Goal: Information Seeking & Learning: Learn about a topic

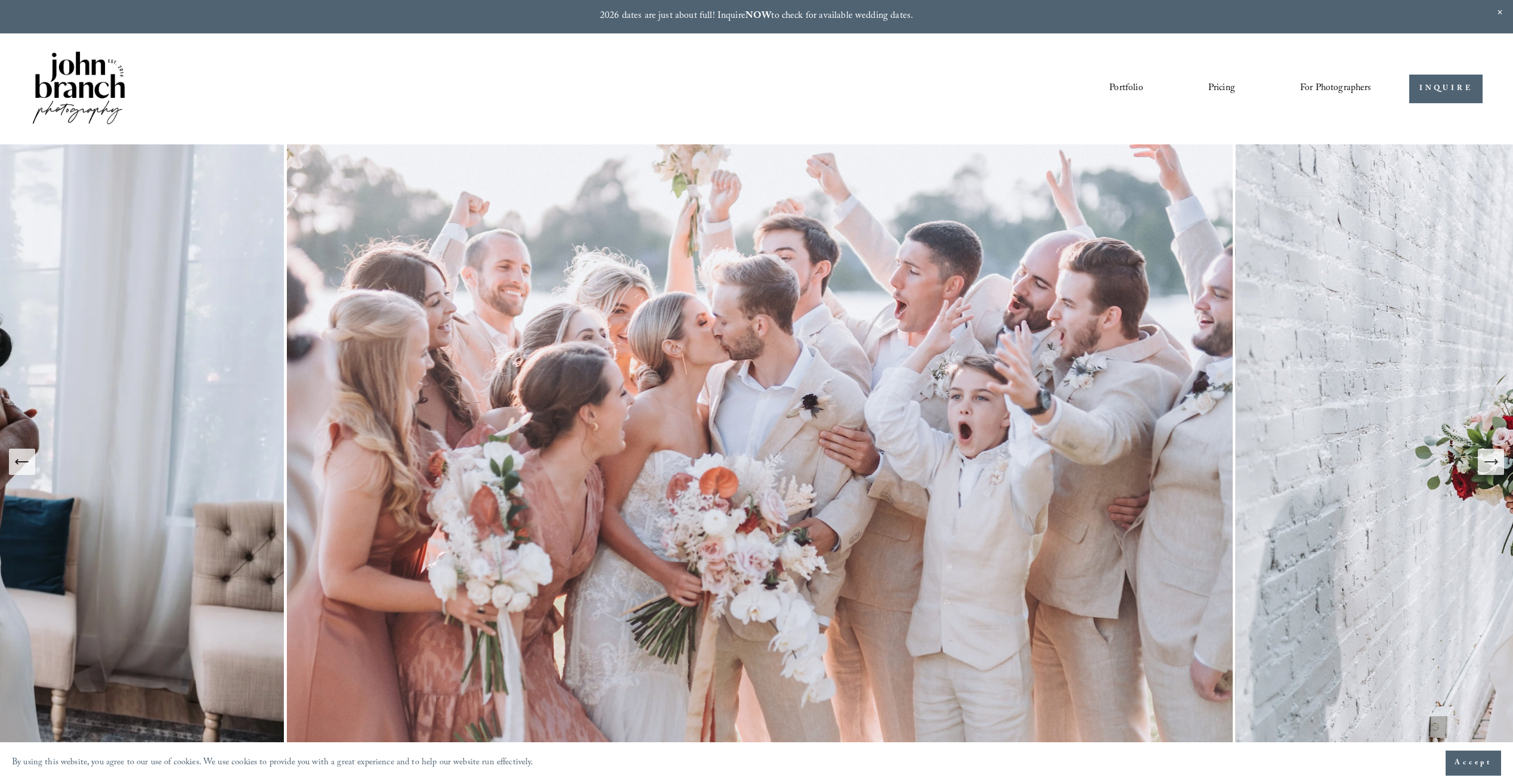
click at [1213, 88] on link "Pricing" at bounding box center [1222, 88] width 27 height 20
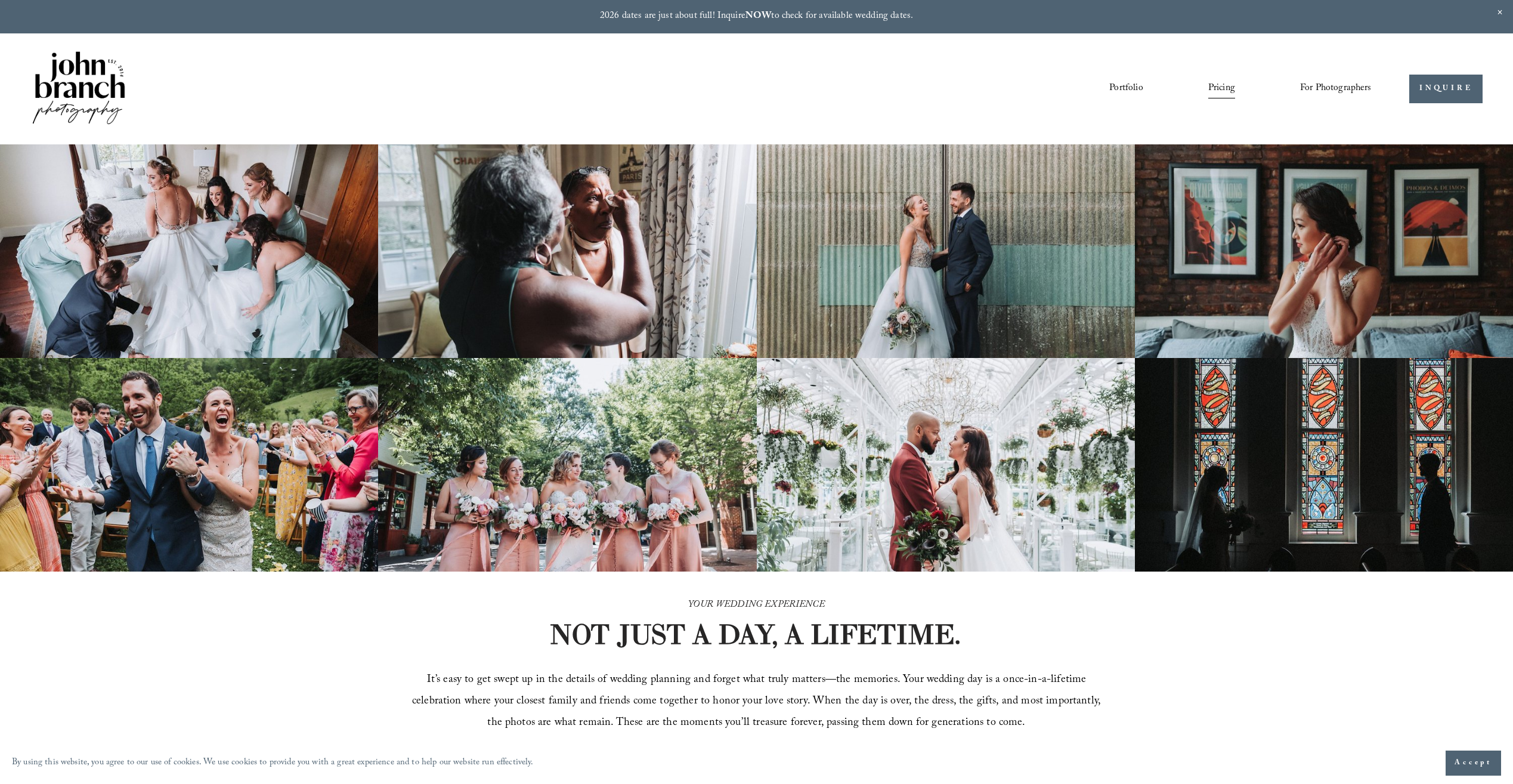
scroll to position [239, 0]
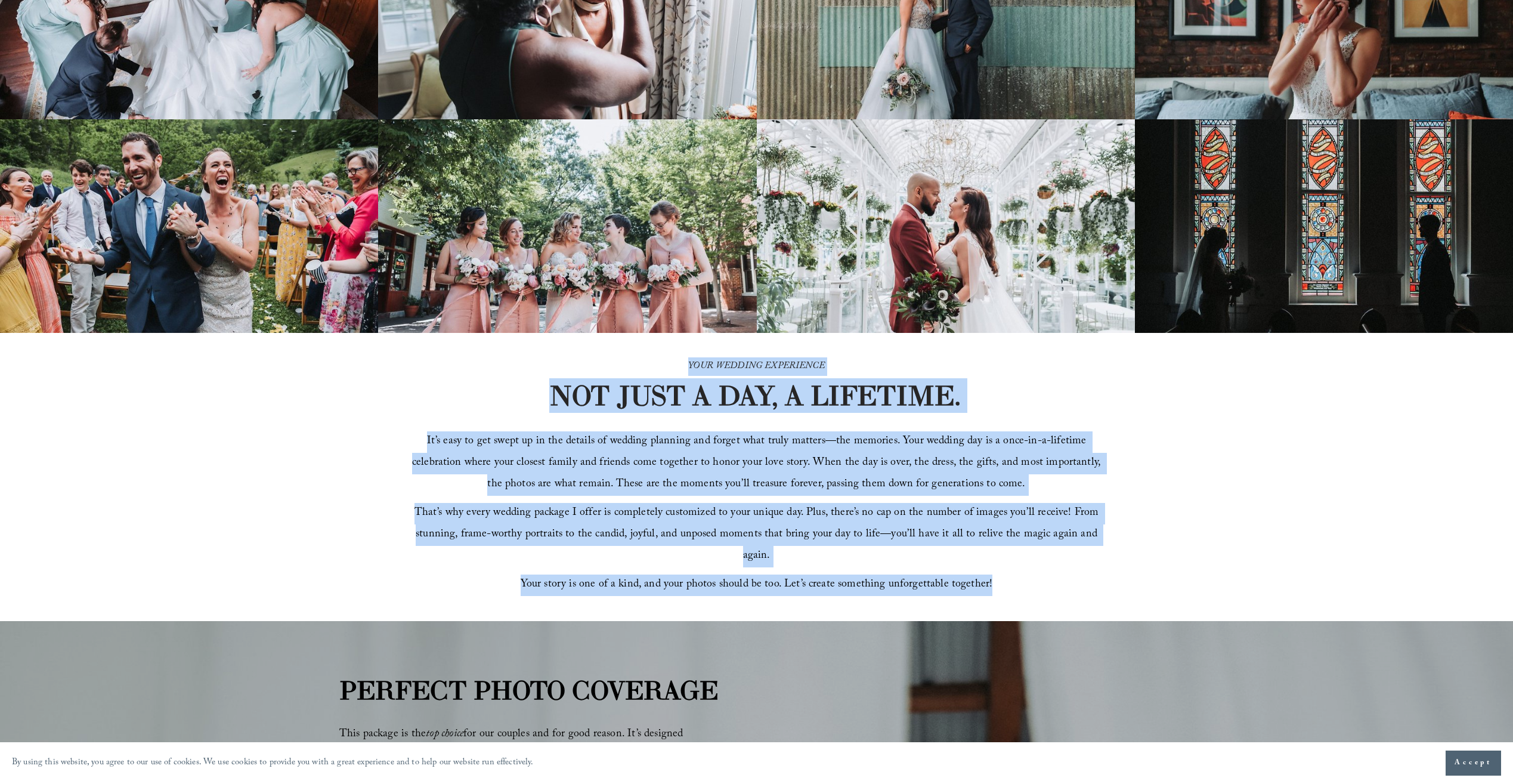
drag, startPoint x: 640, startPoint y: 353, endPoint x: 1065, endPoint y: 563, distance: 474.1
click at [1065, 563] on div "YOUR WEDDING EXPERIENCE NOT JUST A DAY, A LIFETIME. It’s easy to get swept up i…" at bounding box center [756, 477] width 1513 height 288
copy div "YOUR WEDDING EXPERIENCE NOT JUST A DAY, A LIFETIME. It’s easy to get swept up i…"
click at [1175, 420] on div "YOUR WEDDING EXPERIENCE NOT JUST A DAY, A LIFETIME. It’s easy to get swept up i…" at bounding box center [756, 477] width 1513 height 288
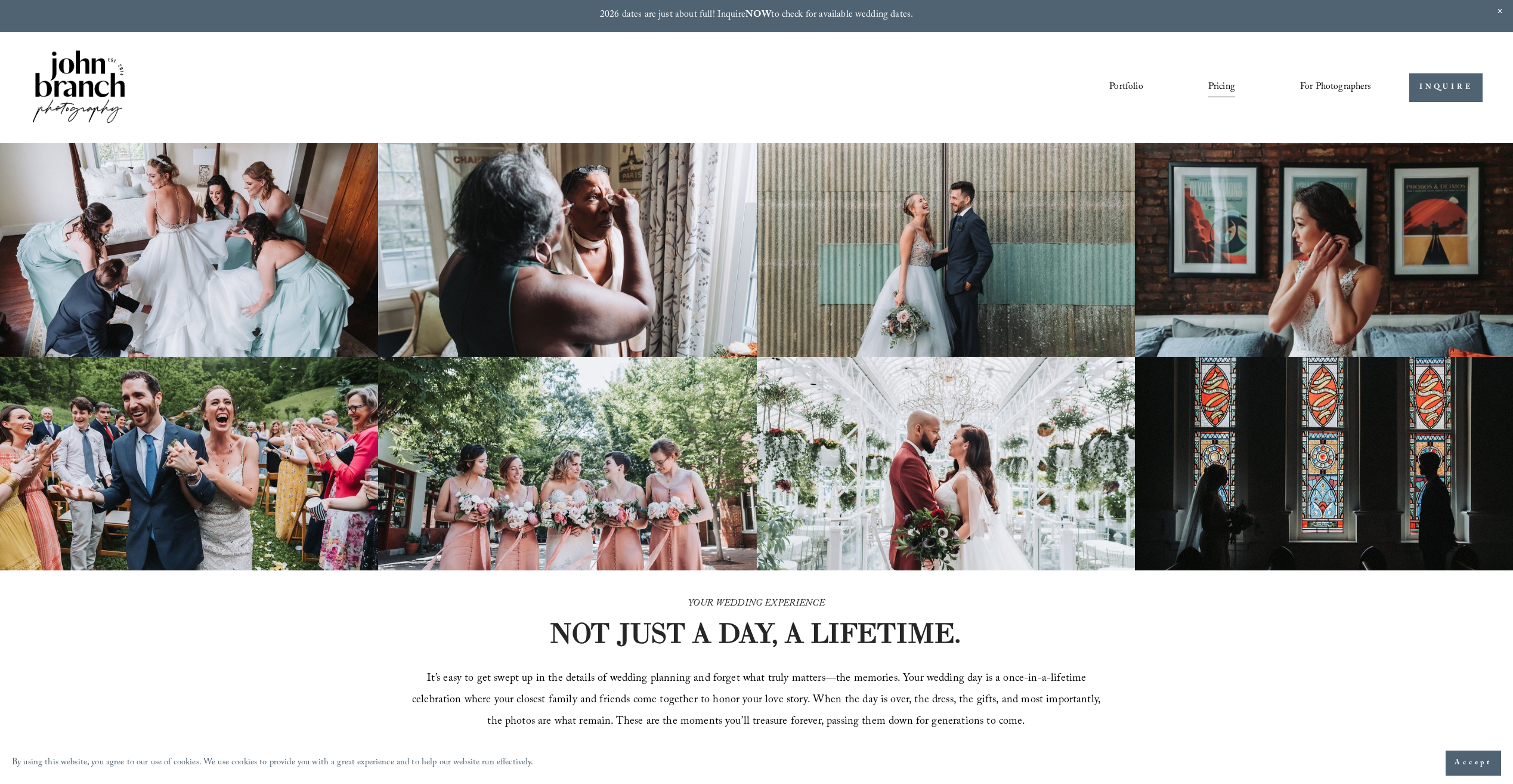
scroll to position [0, 0]
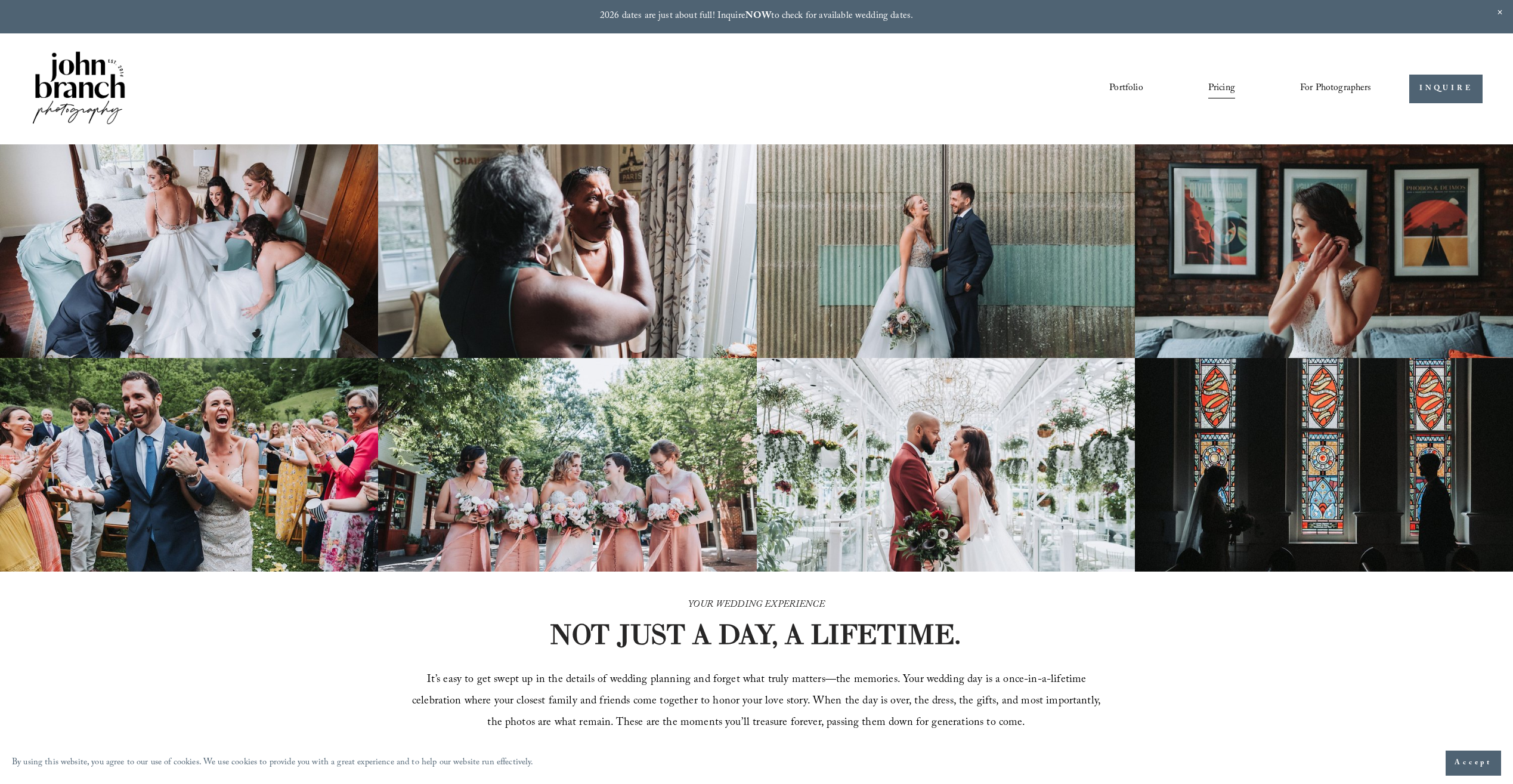
click at [941, 282] on img at bounding box center [946, 251] width 378 height 214
click at [593, 280] on img at bounding box center [567, 251] width 378 height 214
click at [256, 291] on img at bounding box center [189, 251] width 378 height 214
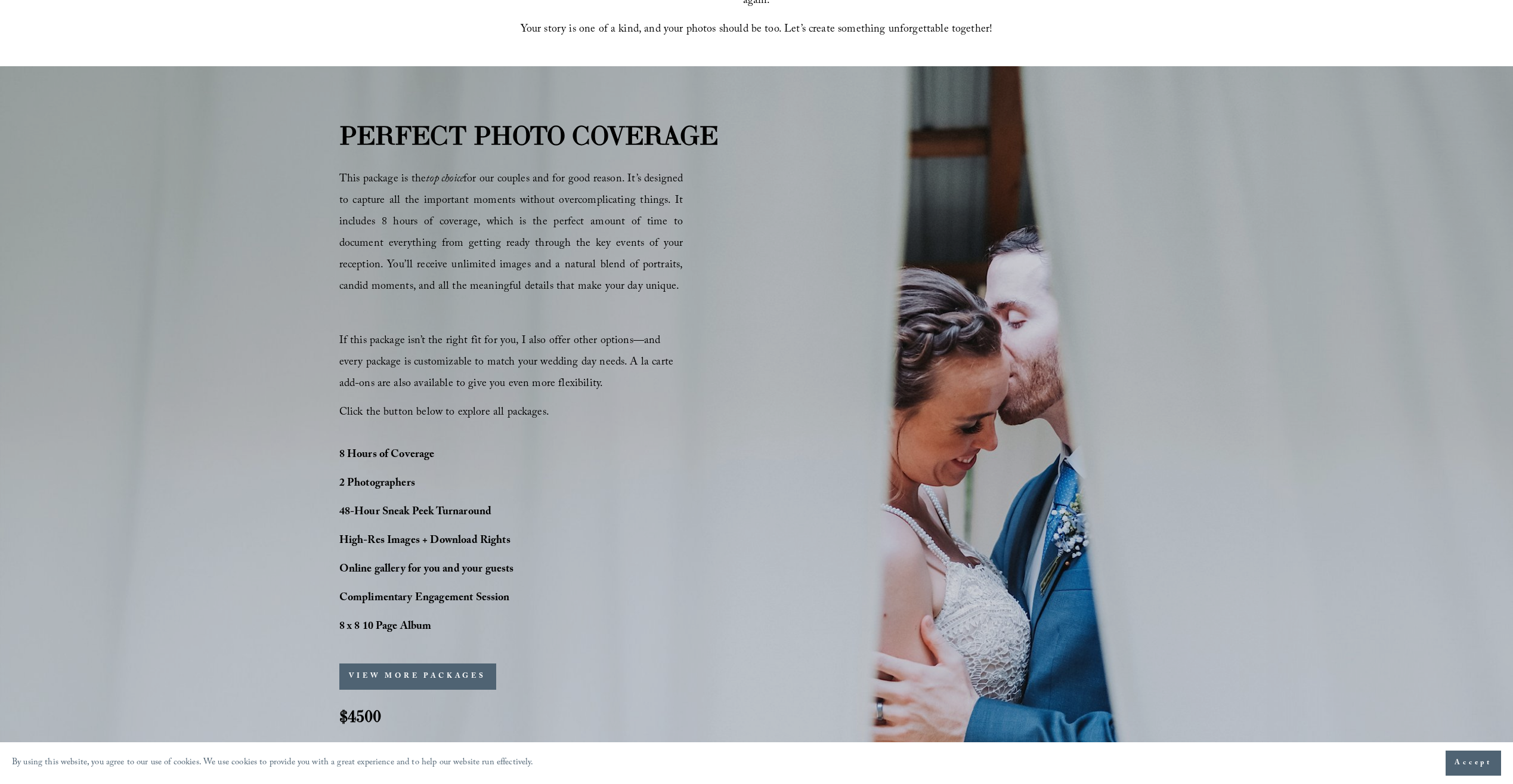
scroll to position [776, 0]
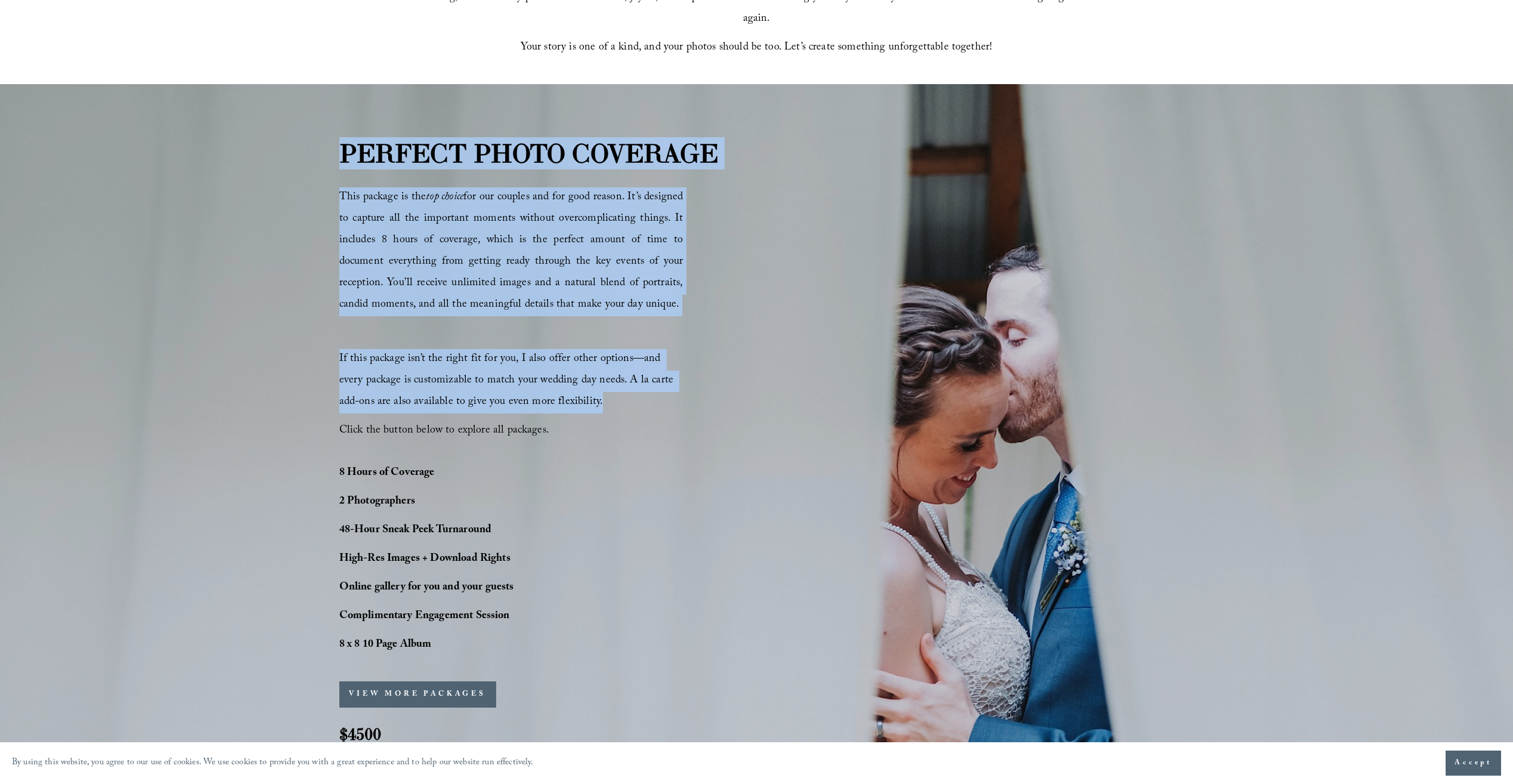
drag, startPoint x: 347, startPoint y: 147, endPoint x: 711, endPoint y: 398, distance: 442.2
click at [711, 398] on div "PERFECT PHOTO COVERAGE This package is the top choice for our couples and for g…" at bounding box center [756, 449] width 1513 height 631
copy div "PERFECT PHOTO COVERAGE This package is the top choice for our couples and for g…"
click at [821, 390] on div "PERFECT PHOTO COVERAGE This package is the top choice for our couples and for g…" at bounding box center [756, 449] width 1513 height 631
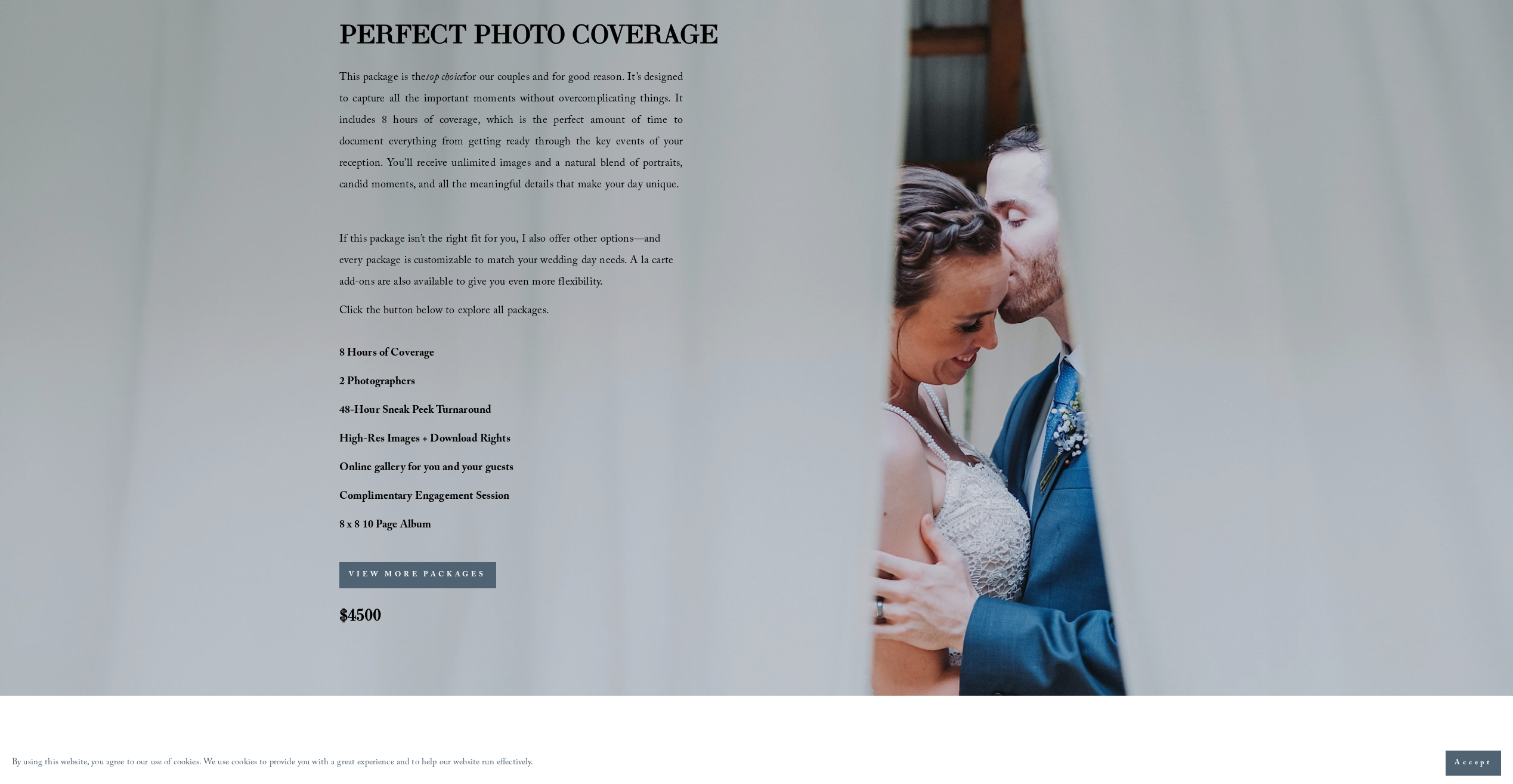
click at [773, 225] on div "PERFECT PHOTO COVERAGE This package is the top choice for our couples and for g…" at bounding box center [756, 330] width 1513 height 631
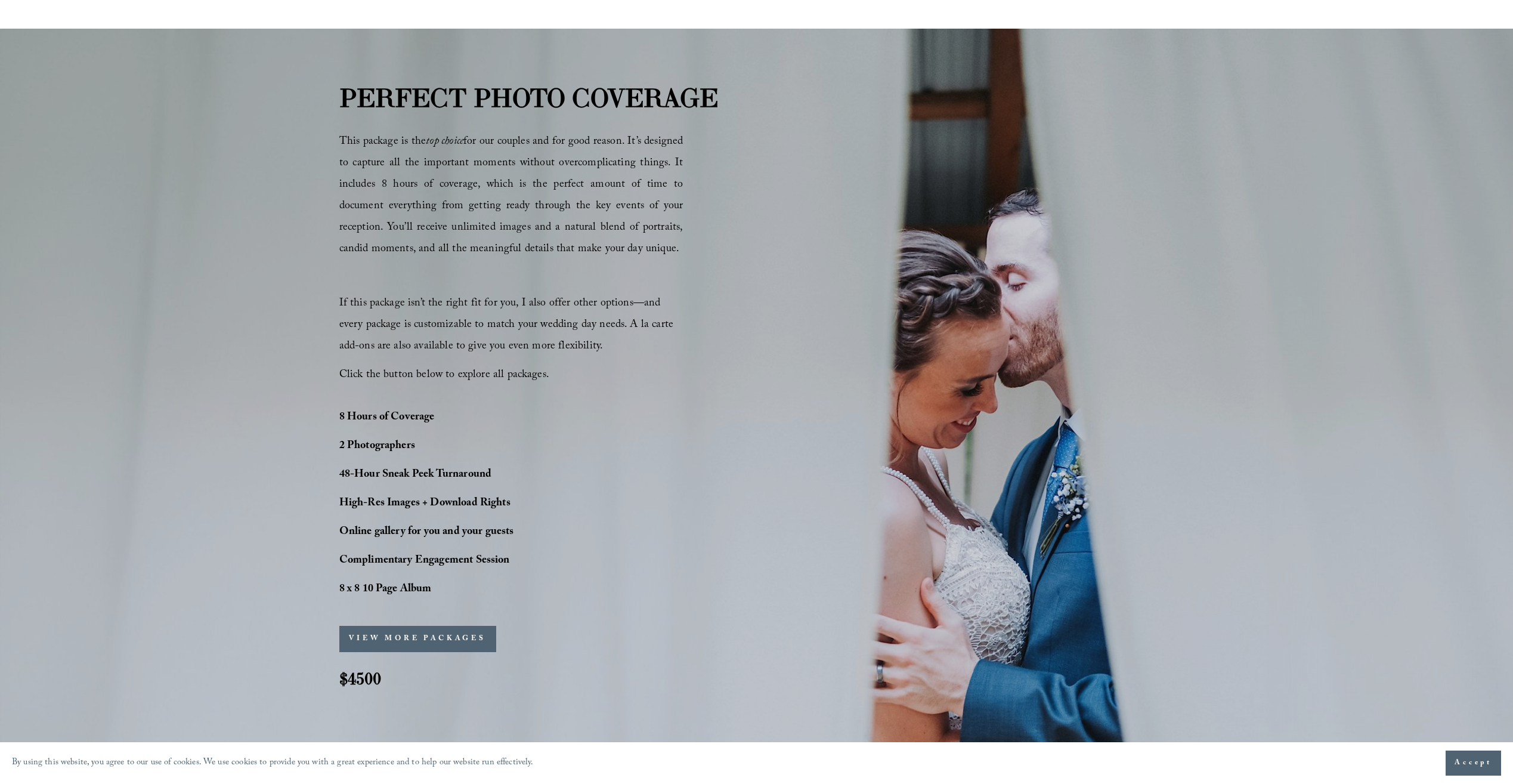
scroll to position [835, 0]
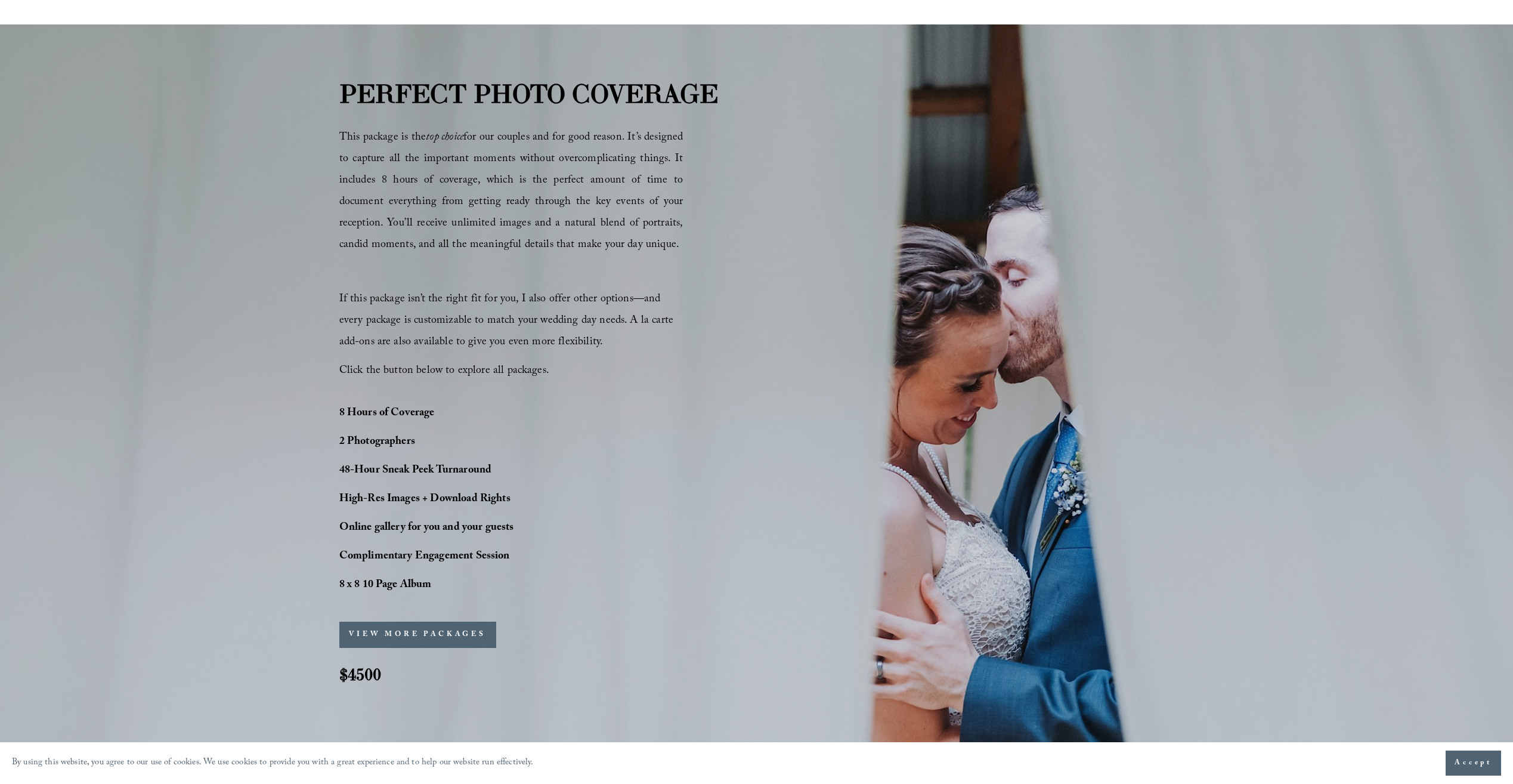
click at [530, 471] on p "48-Hour Sneak Peek Turnaround" at bounding box center [459, 471] width 239 height 21
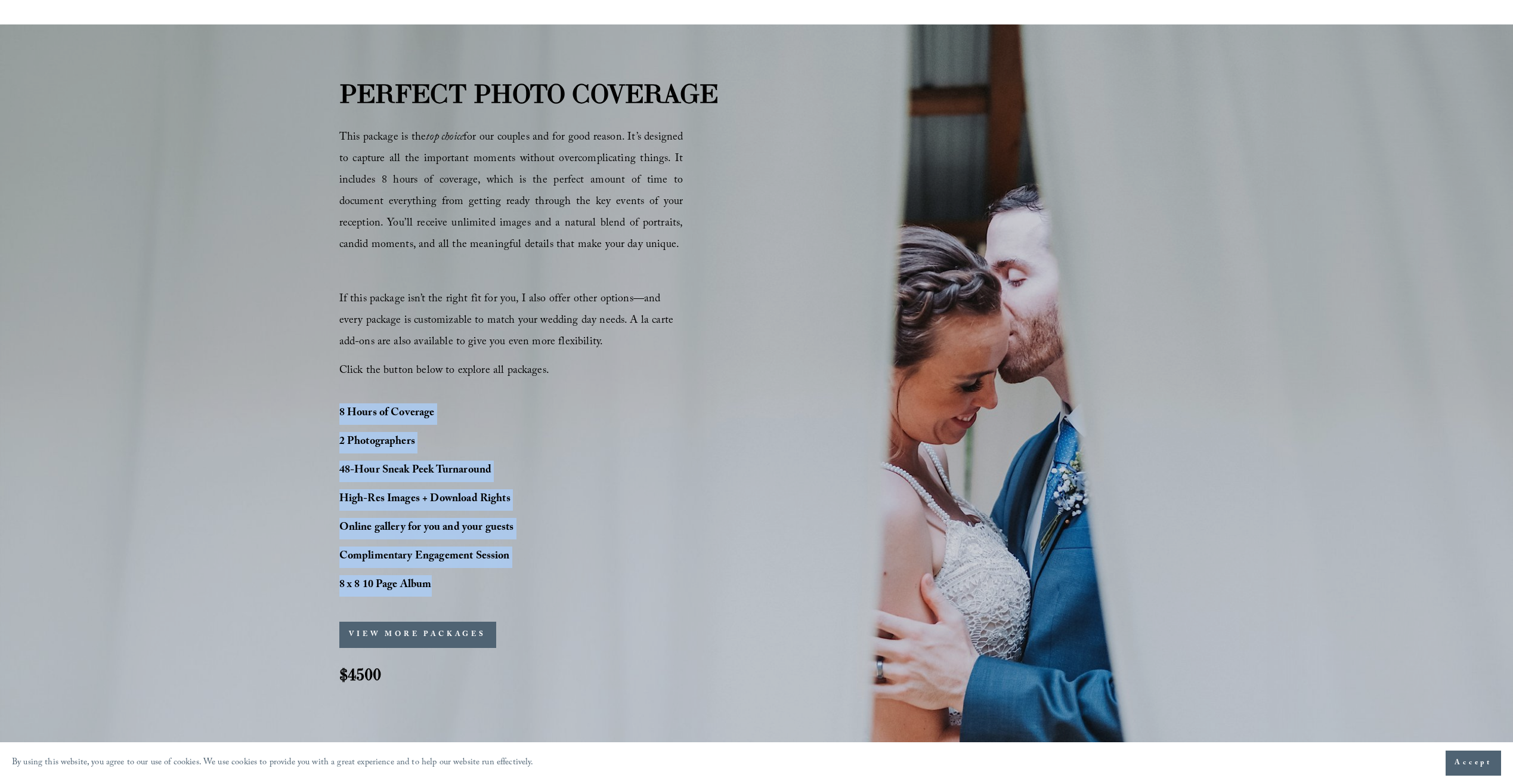
drag, startPoint x: 337, startPoint y: 410, endPoint x: 498, endPoint y: 580, distance: 234.1
click at [498, 580] on div "PERFECT PHOTO COVERAGE This package is the top choice for our couples and for g…" at bounding box center [756, 390] width 1513 height 631
copy div "8 Hours of Coverage 2 Photographers 48-Hour Sneak Peek Turnaround High-Res Imag…"
click at [601, 564] on div "PERFECT PHOTO COVERAGE This package is the top choice for our couples and for g…" at bounding box center [756, 390] width 1513 height 631
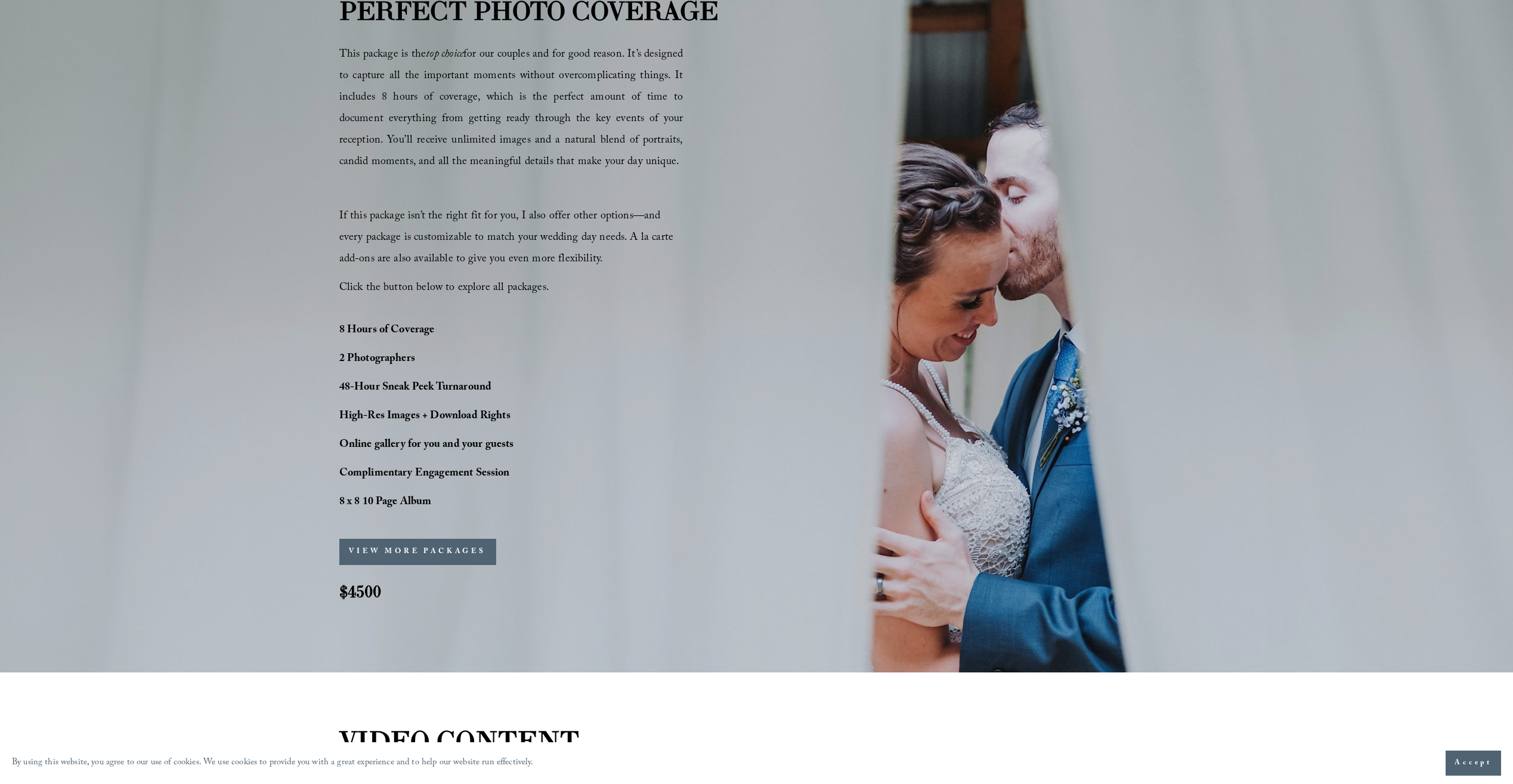
scroll to position [954, 0]
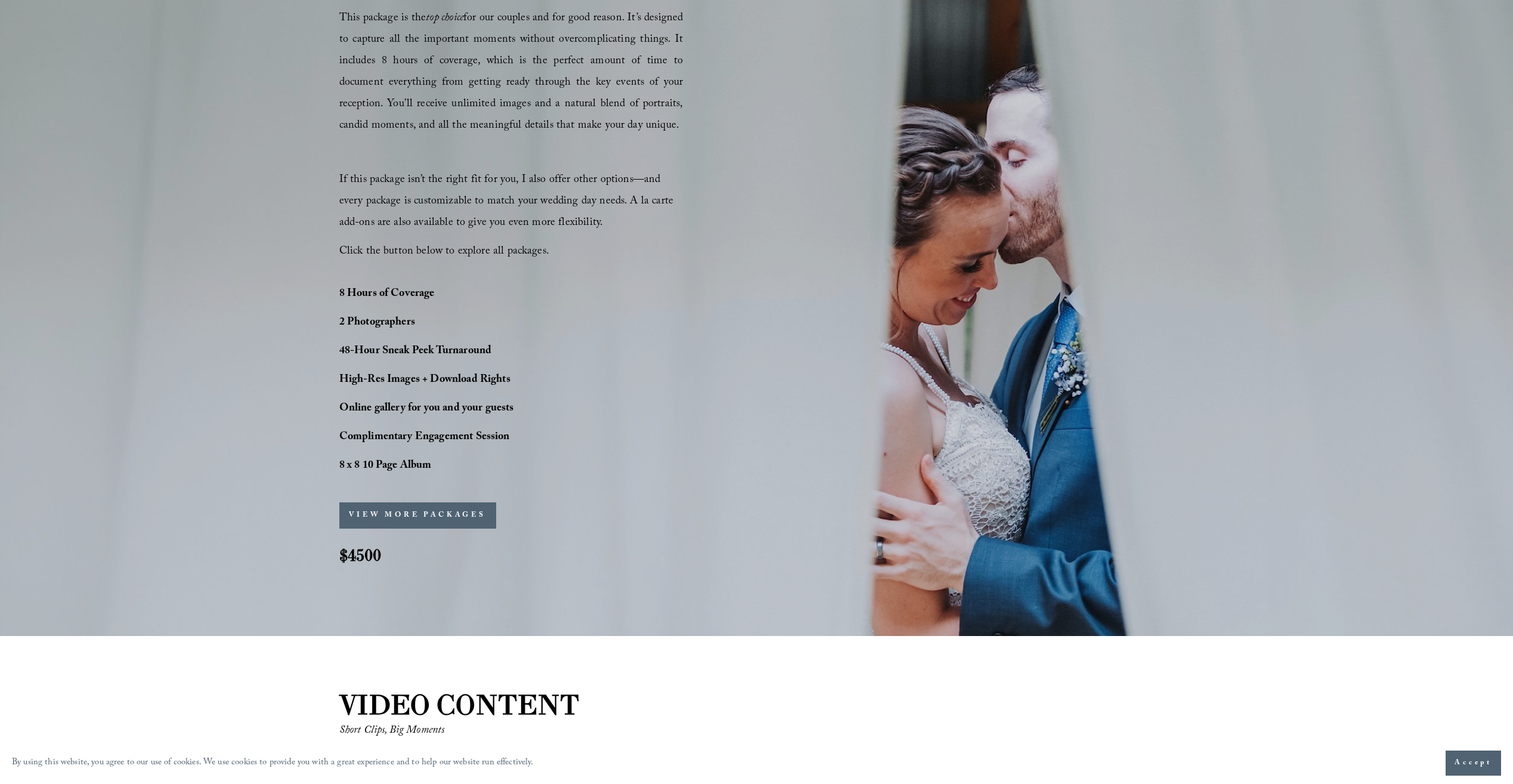
click at [468, 526] on button "VIEW MORE PACKAGES" at bounding box center [418, 515] width 157 height 26
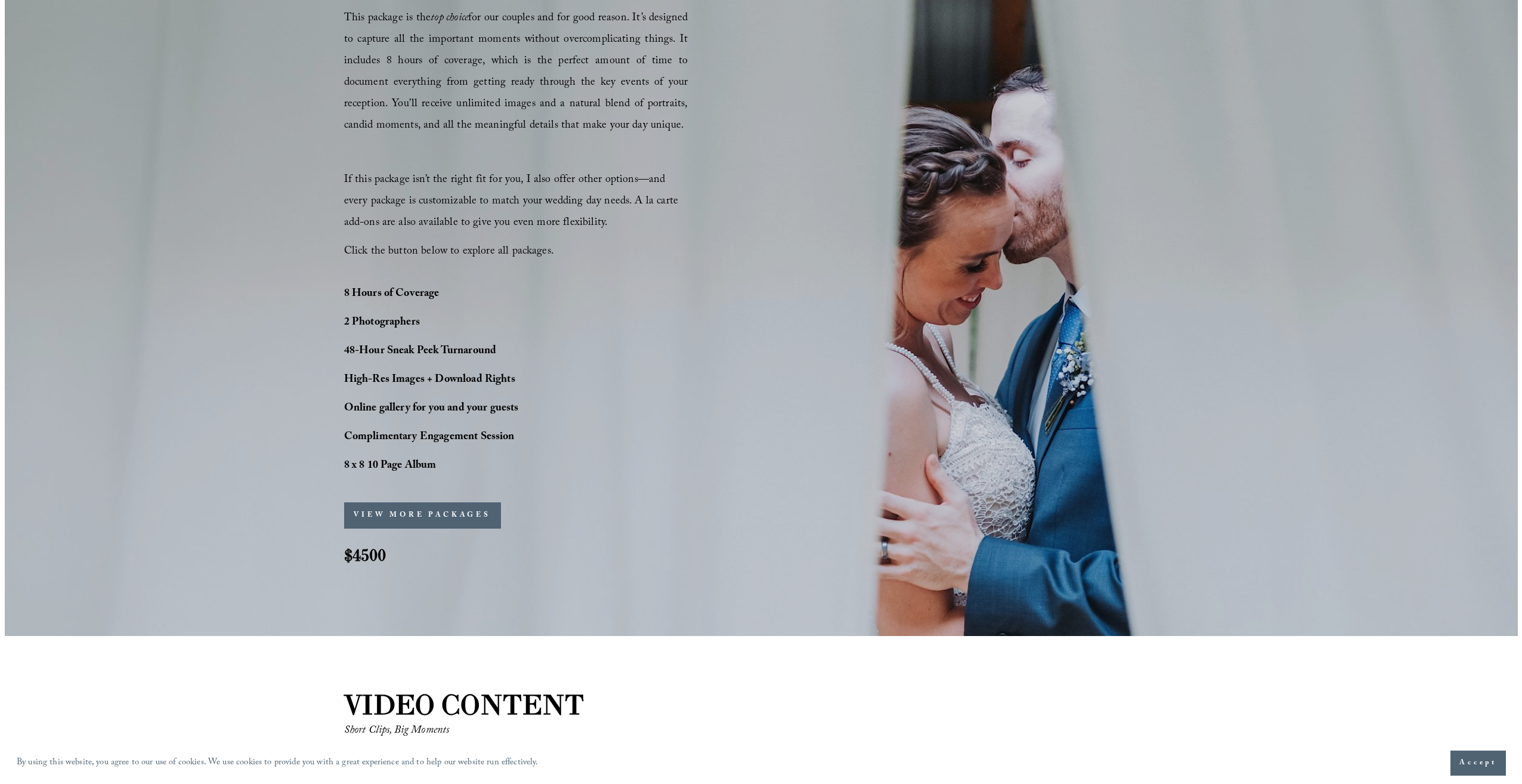
scroll to position [957, 0]
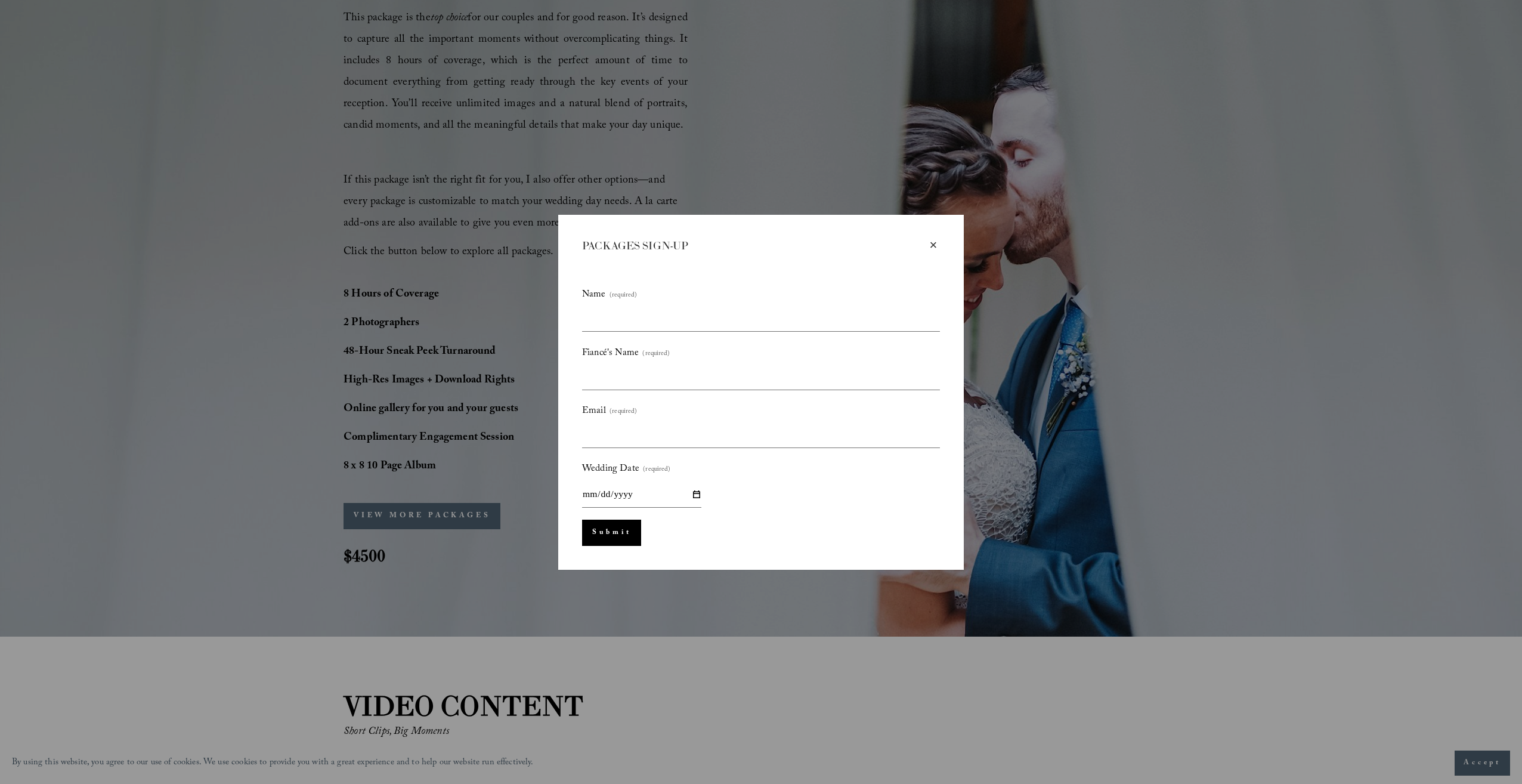
click at [931, 247] on div "×" at bounding box center [933, 245] width 13 height 13
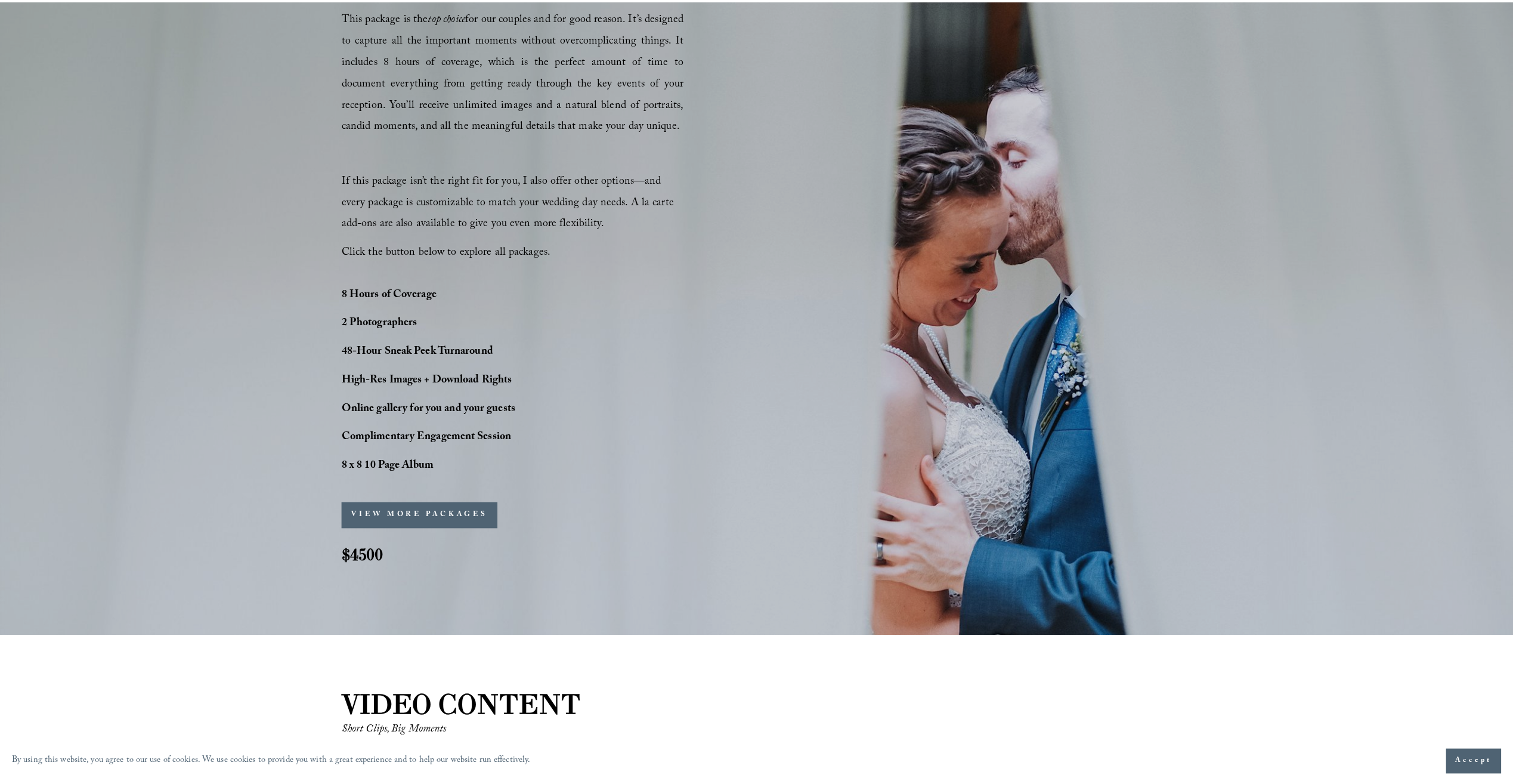
scroll to position [954, 0]
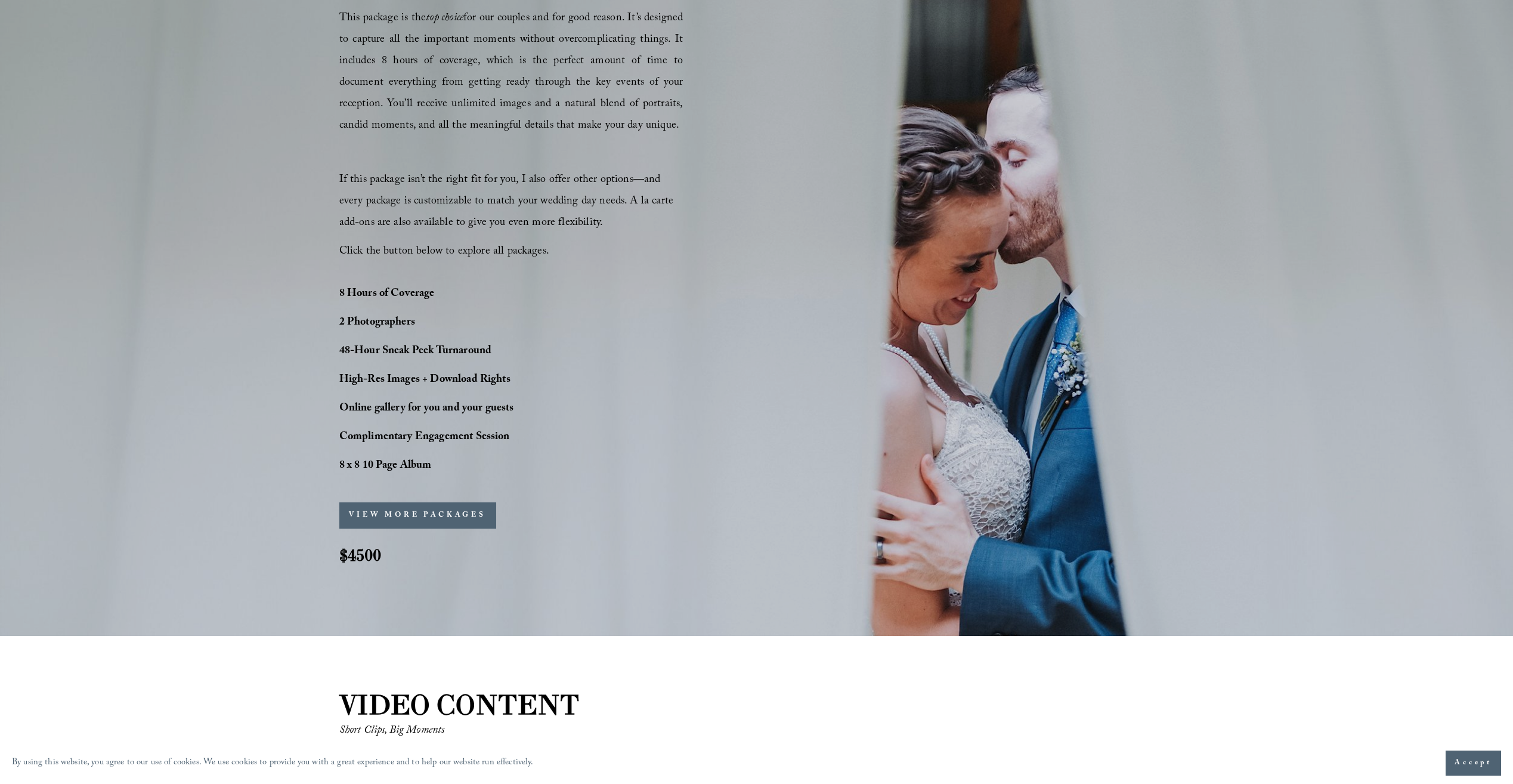
click at [813, 315] on div "PERFECT PHOTO COVERAGE This package is the top choice for our couples and for g…" at bounding box center [756, 270] width 1513 height 631
click at [718, 350] on div "PERFECT PHOTO COVERAGE This package is the top choice for our couples and for g…" at bounding box center [756, 270] width 1513 height 631
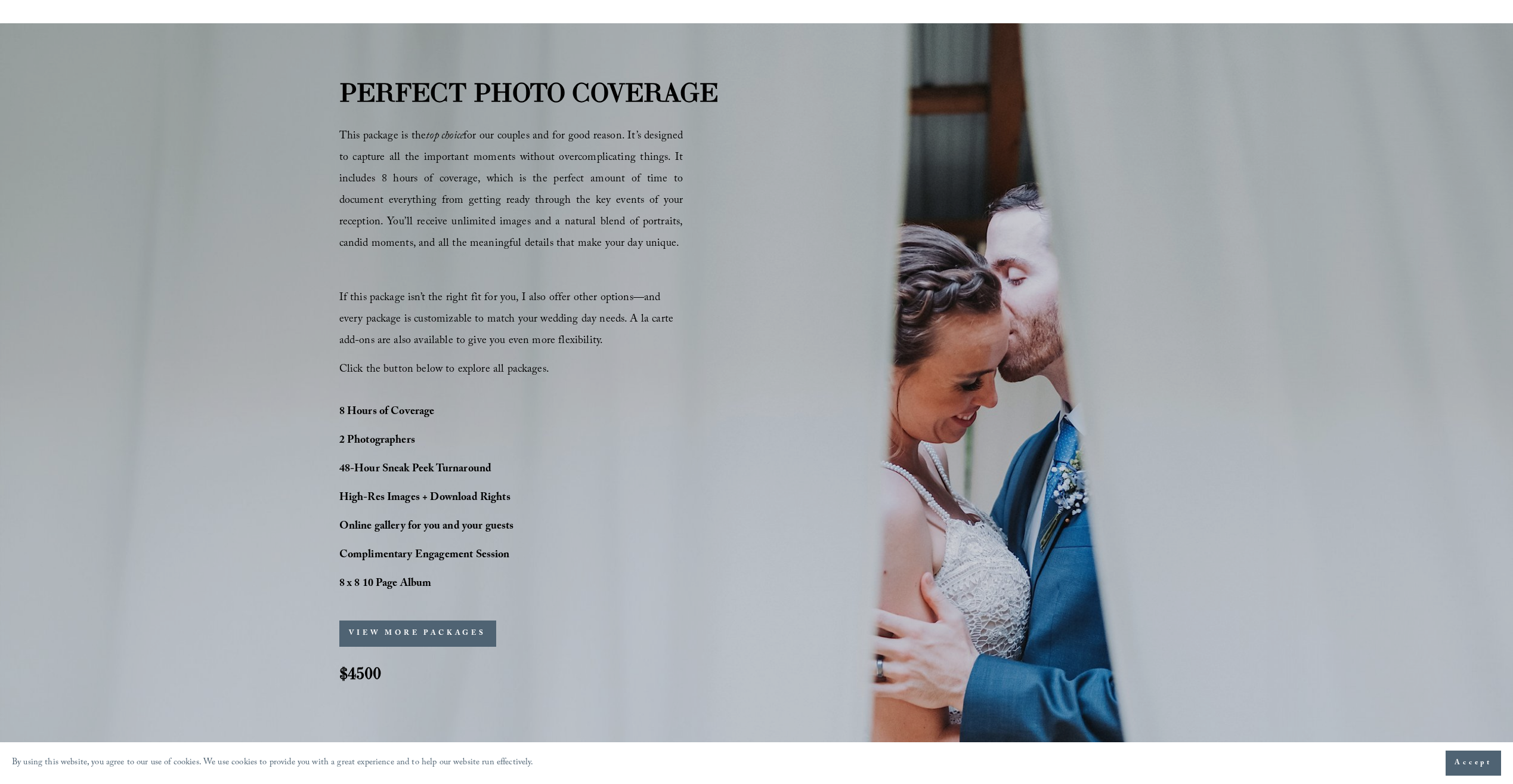
scroll to position [835, 0]
